Goal: Transaction & Acquisition: Purchase product/service

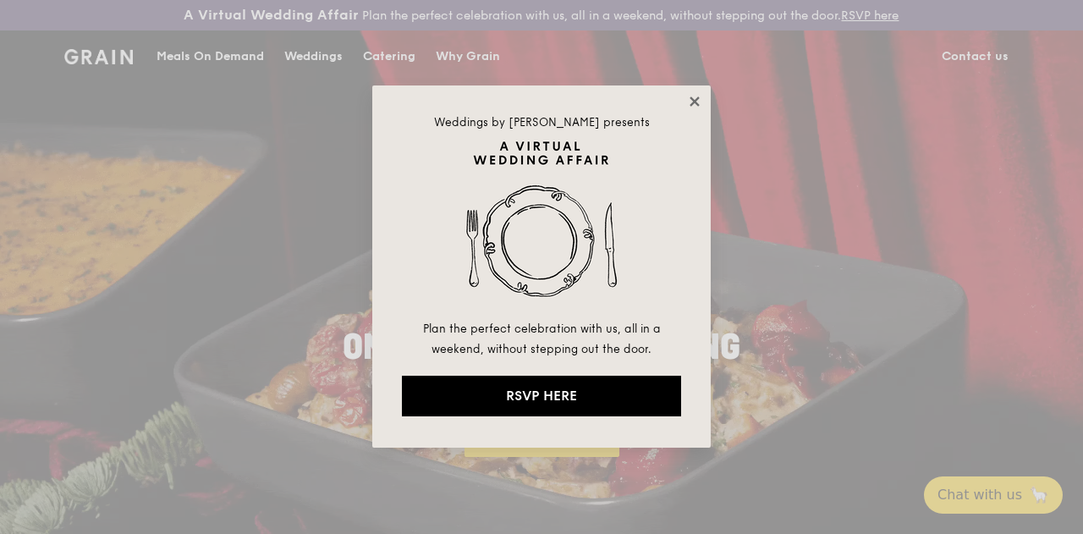
click at [696, 99] on icon at bounding box center [693, 100] width 9 height 9
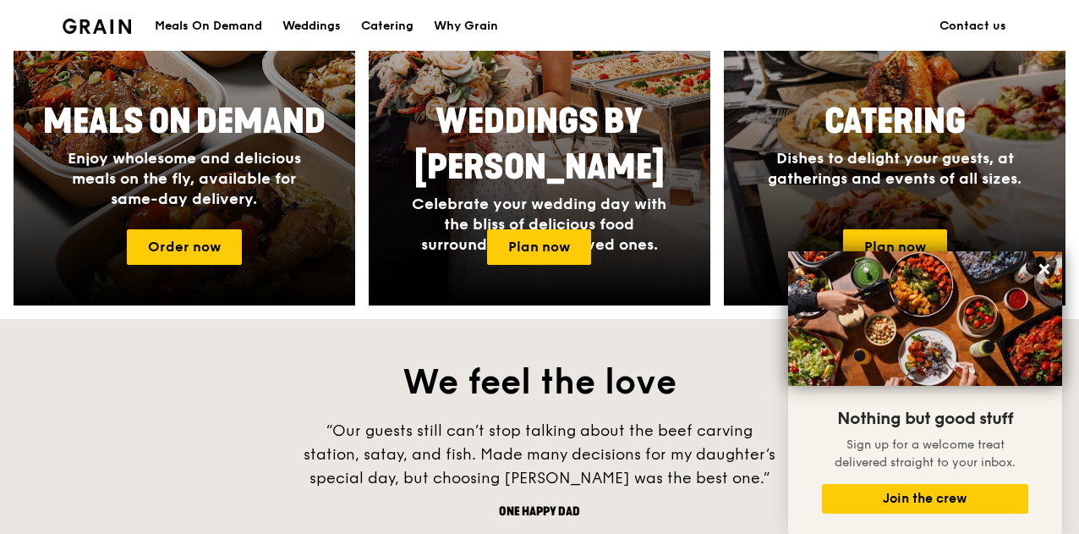
scroll to position [863, 0]
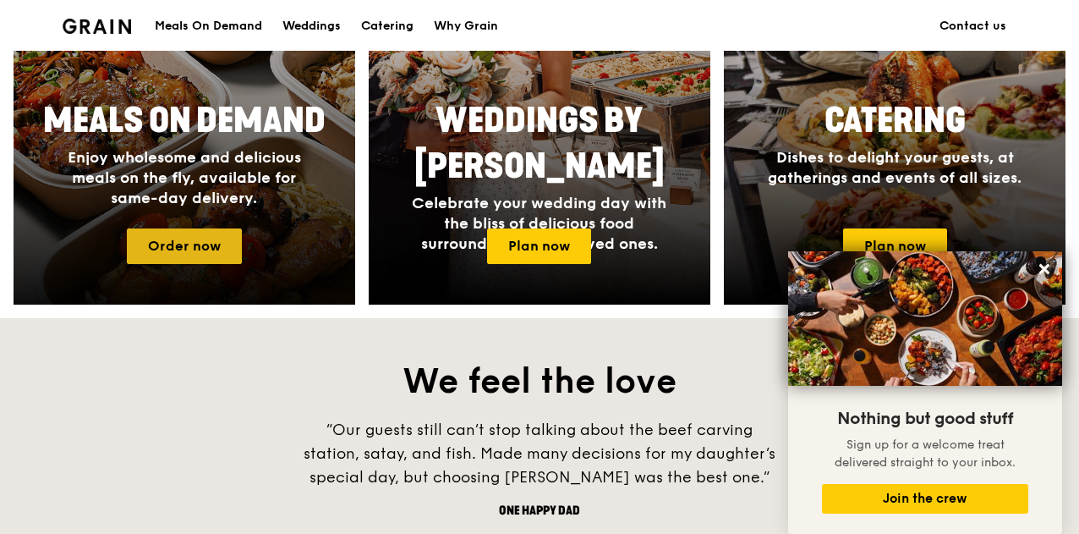
click at [186, 260] on link "Order now" at bounding box center [184, 246] width 115 height 36
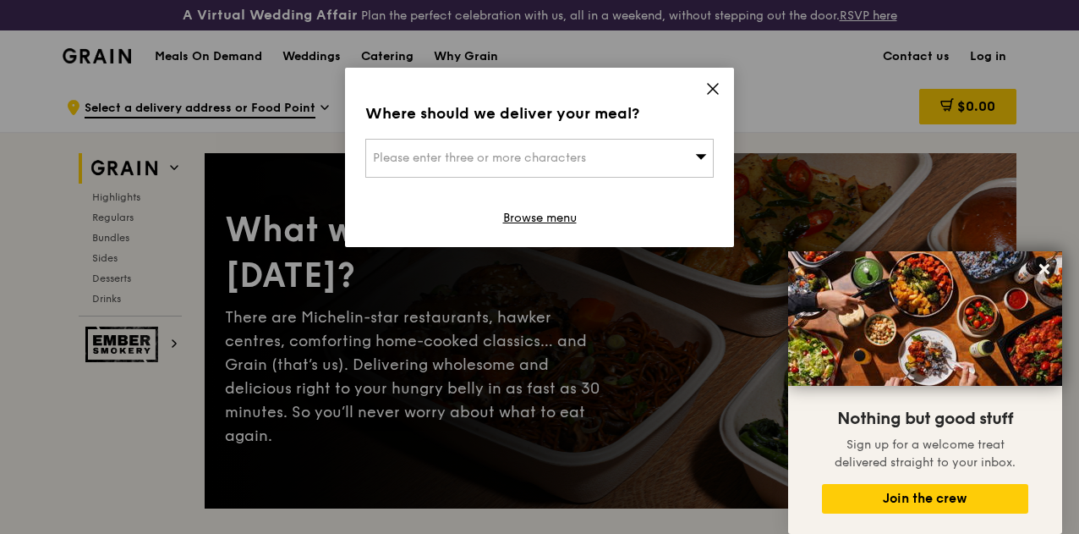
click at [631, 173] on div "Please enter three or more characters" at bounding box center [539, 158] width 348 height 39
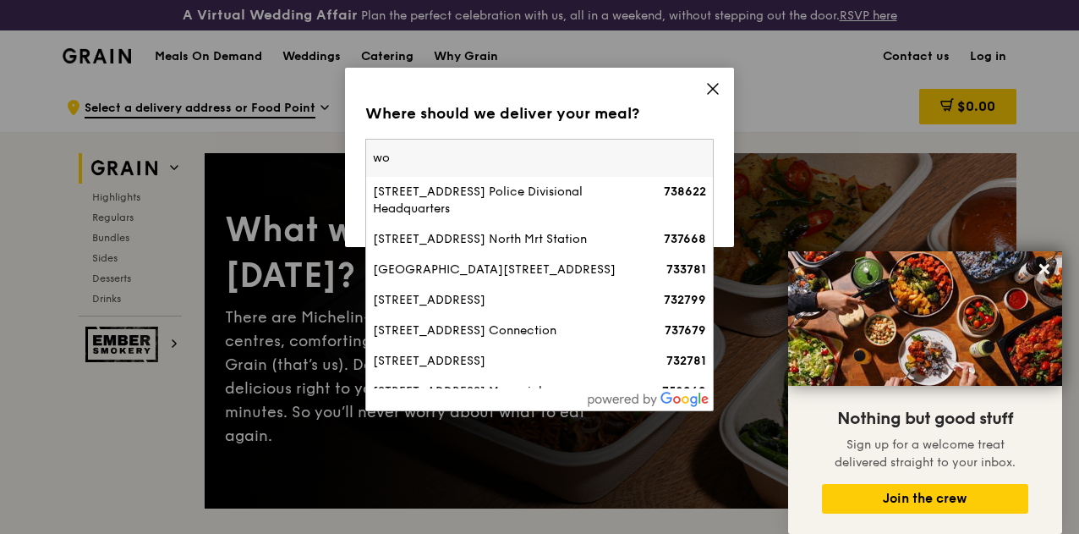
type input "w"
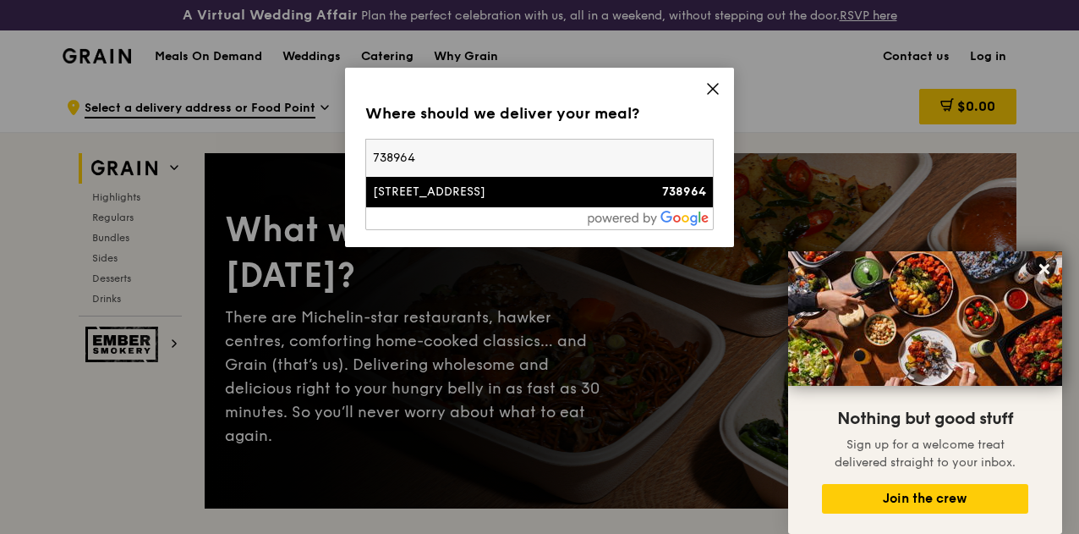
type input "738964"
click at [534, 195] on div "[STREET_ADDRESS]" at bounding box center [498, 192] width 250 height 17
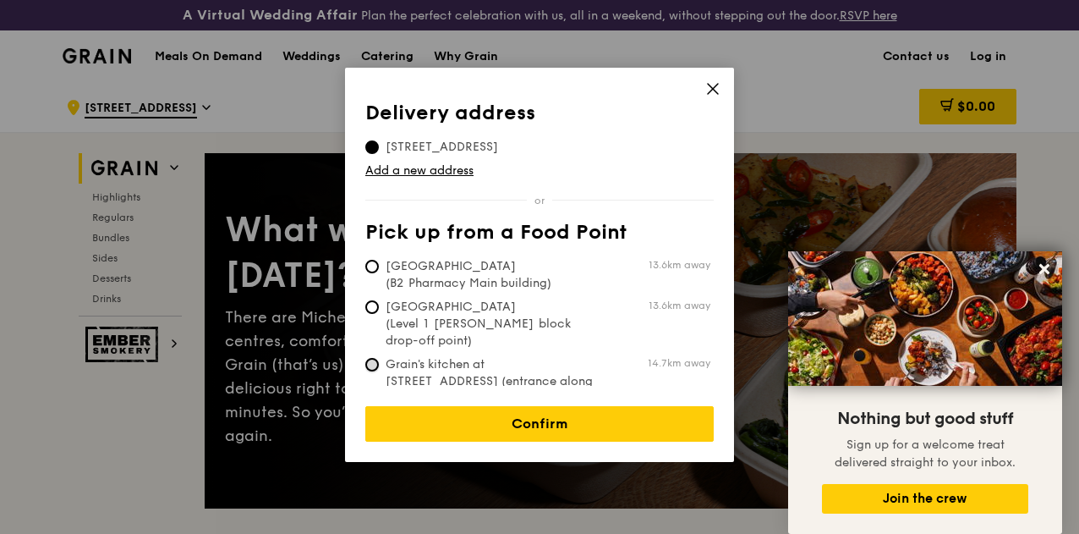
click at [370, 358] on input "Grain's kitchen at [STREET_ADDRESS] (entrance along [PERSON_NAME][GEOGRAPHIC_DA…" at bounding box center [372, 365] width 14 height 14
radio input "true"
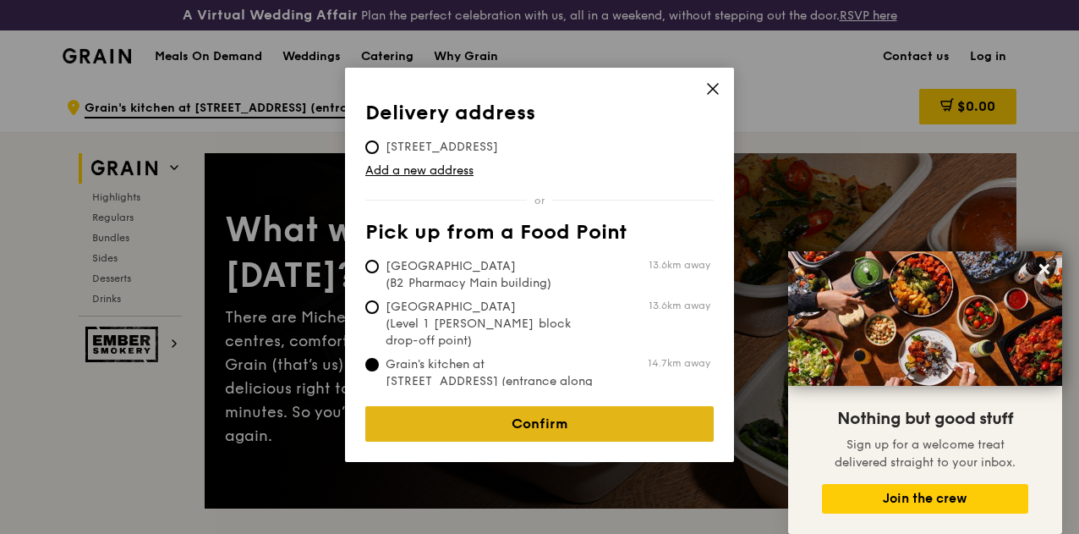
click at [531, 418] on link "Confirm" at bounding box center [539, 424] width 348 height 36
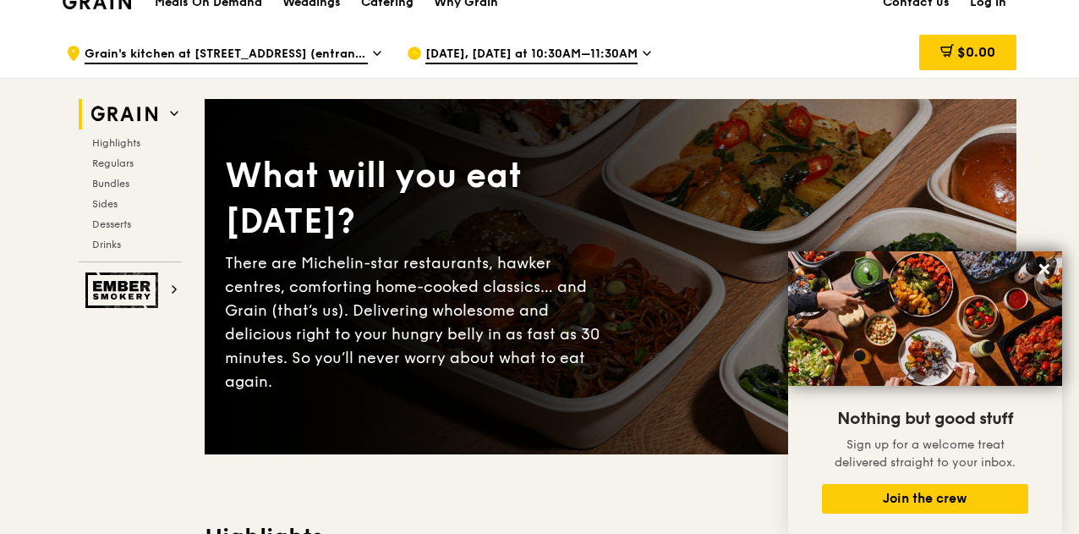
scroll to position [57, 0]
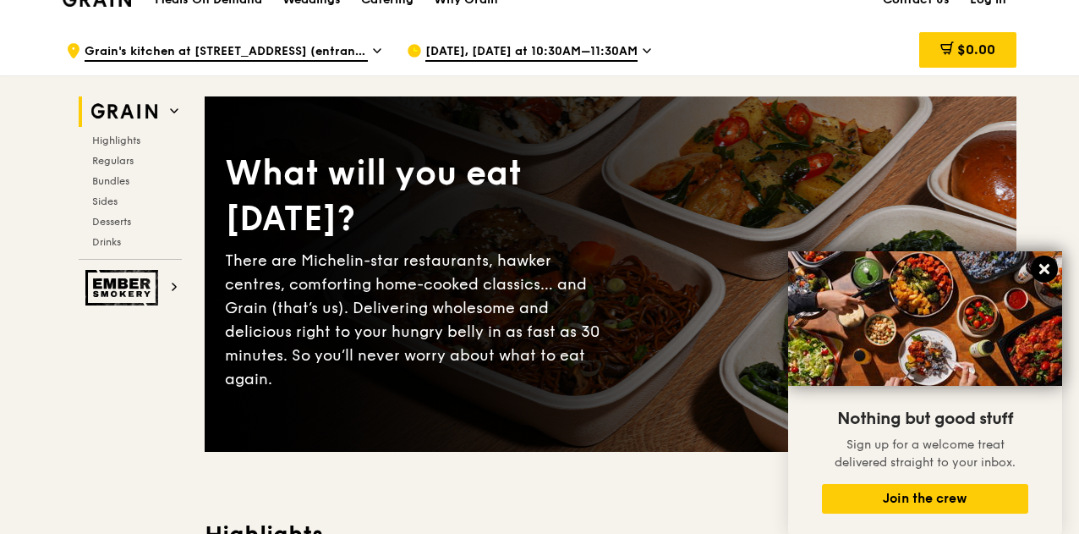
click at [1046, 270] on icon at bounding box center [1044, 269] width 10 height 10
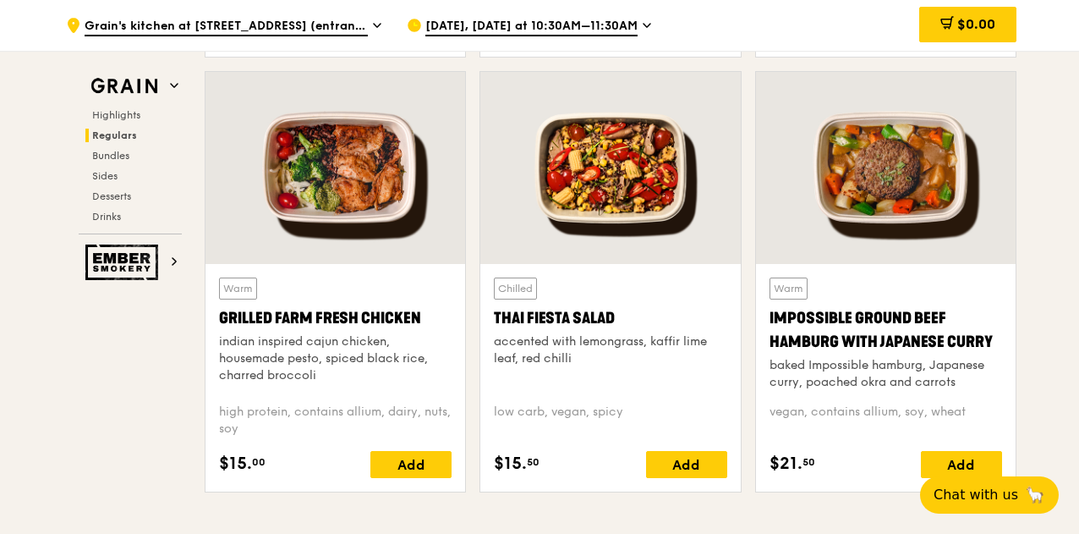
scroll to position [1976, 0]
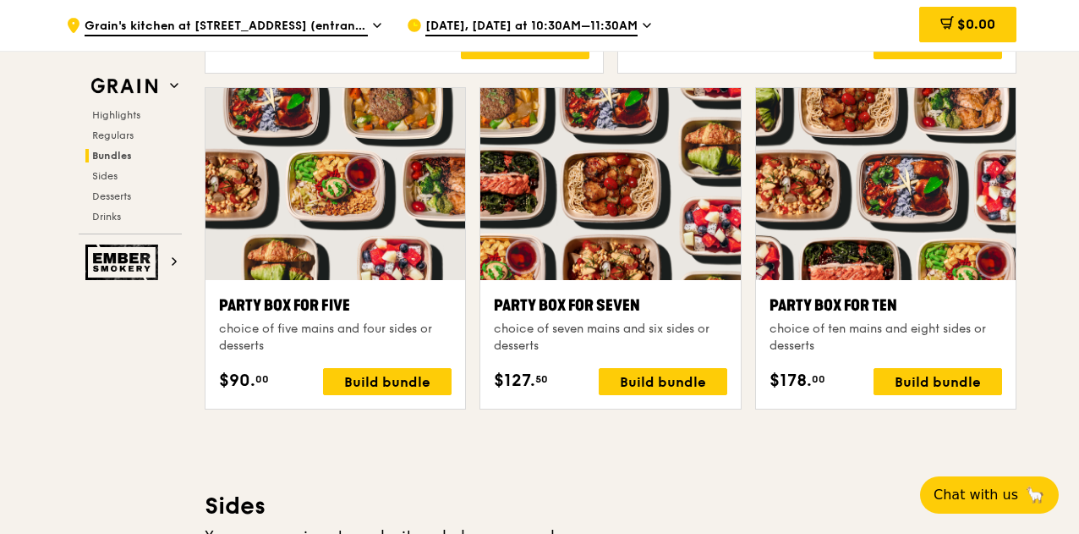
scroll to position [3386, 0]
